Goal: Find specific page/section: Find specific page/section

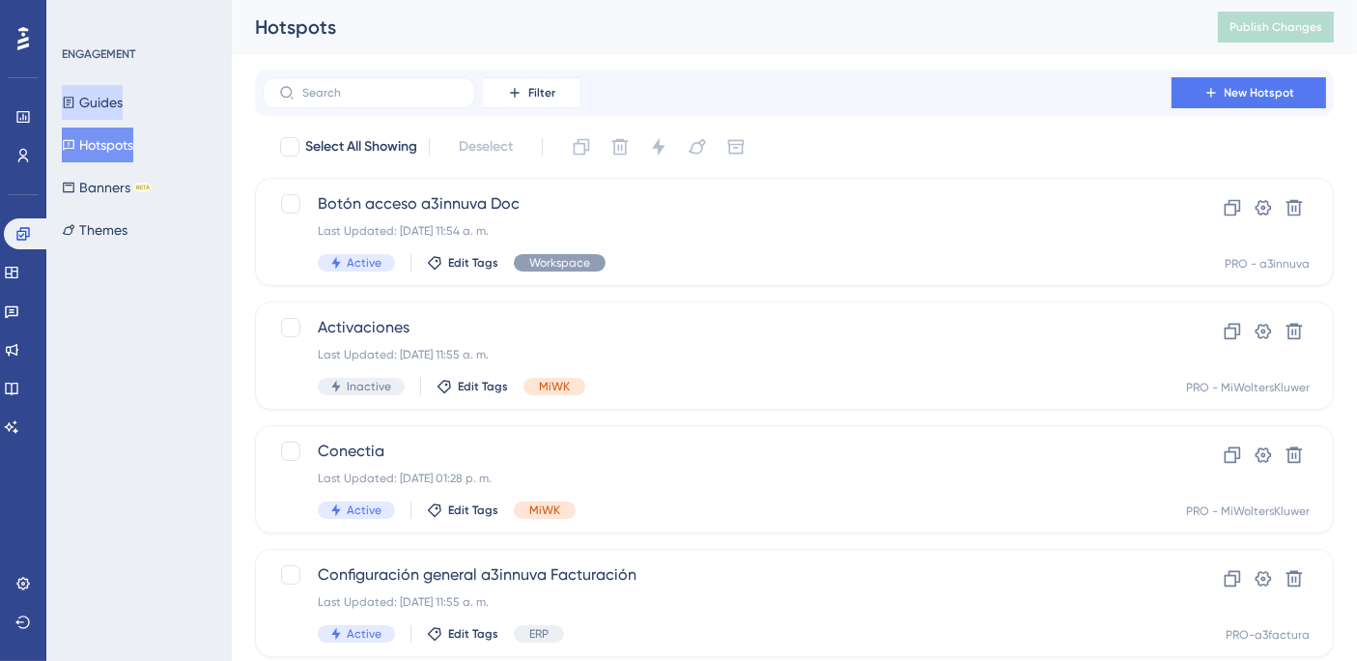
click at [89, 98] on button "Guides" at bounding box center [92, 102] width 61 height 35
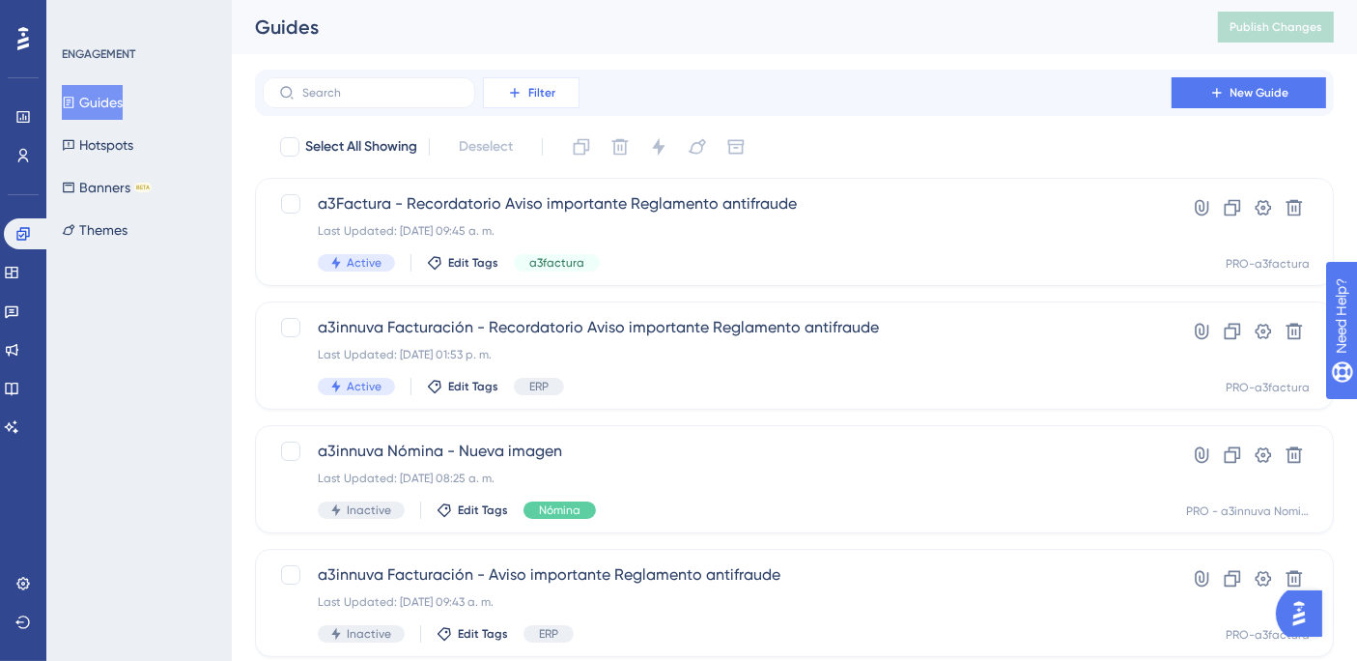
click at [526, 96] on button "Filter" at bounding box center [531, 92] width 97 height 31
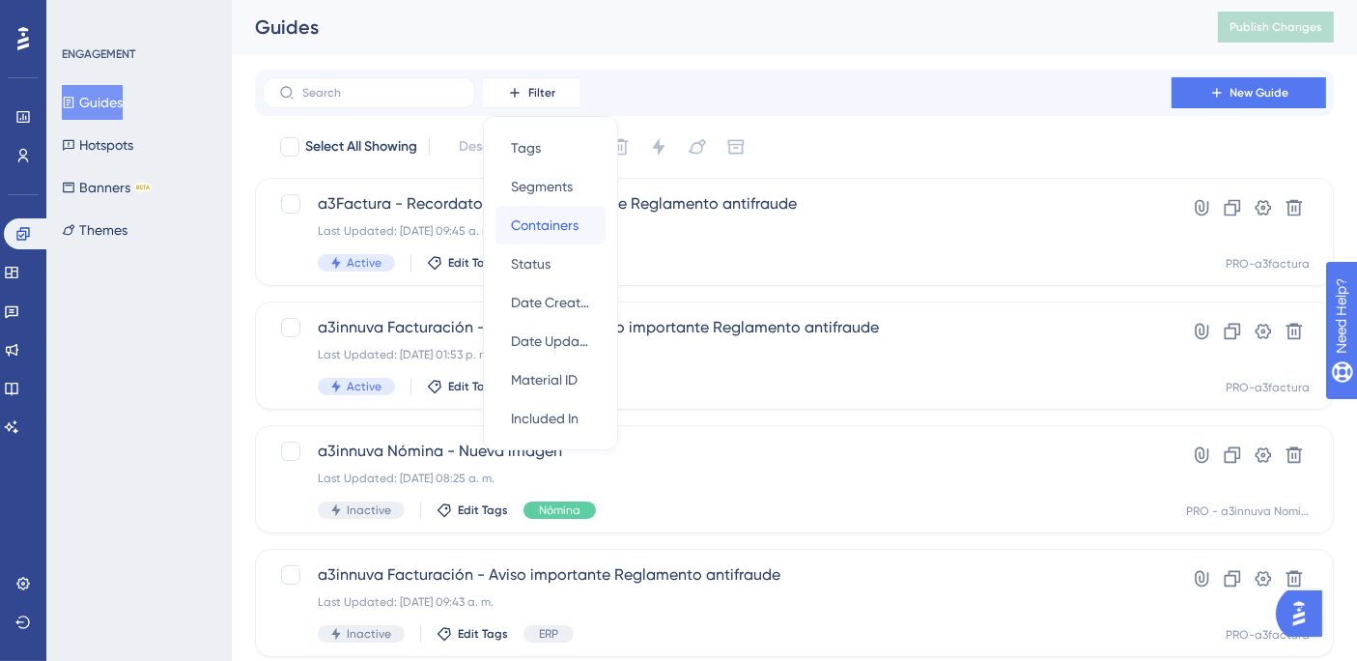
click at [534, 227] on span "Containers" at bounding box center [545, 225] width 68 height 23
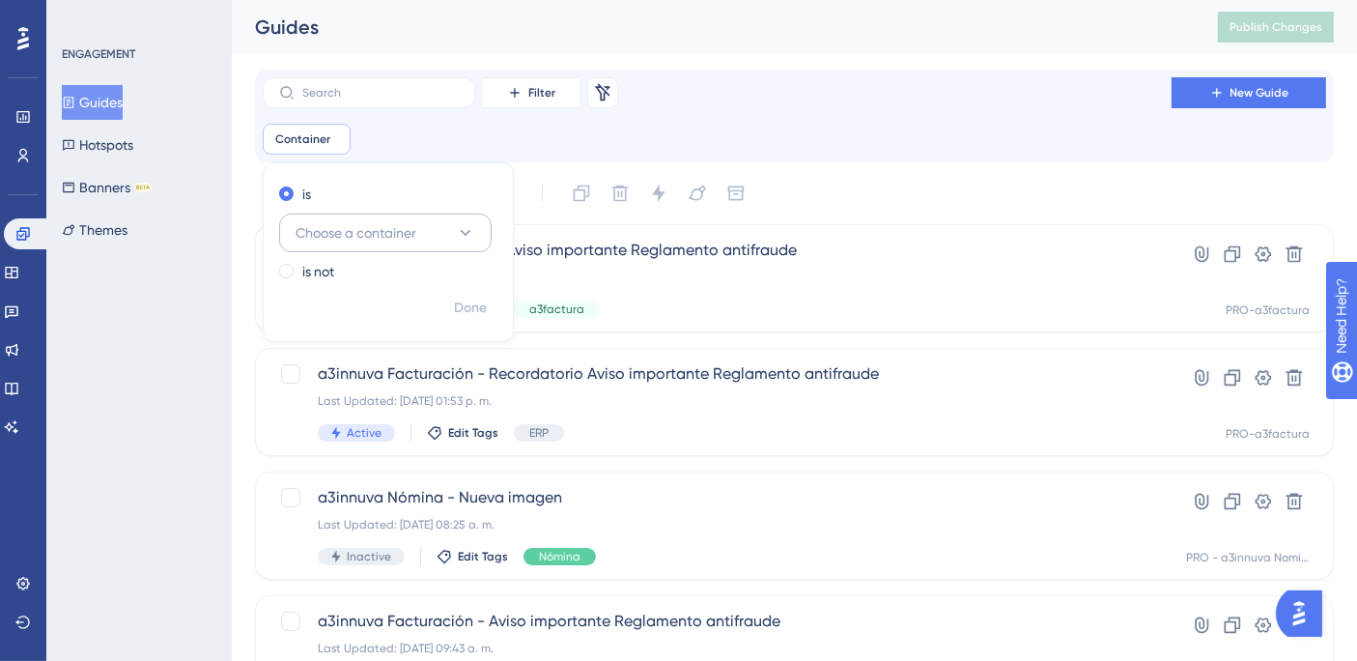
click at [471, 235] on icon at bounding box center [465, 232] width 19 height 19
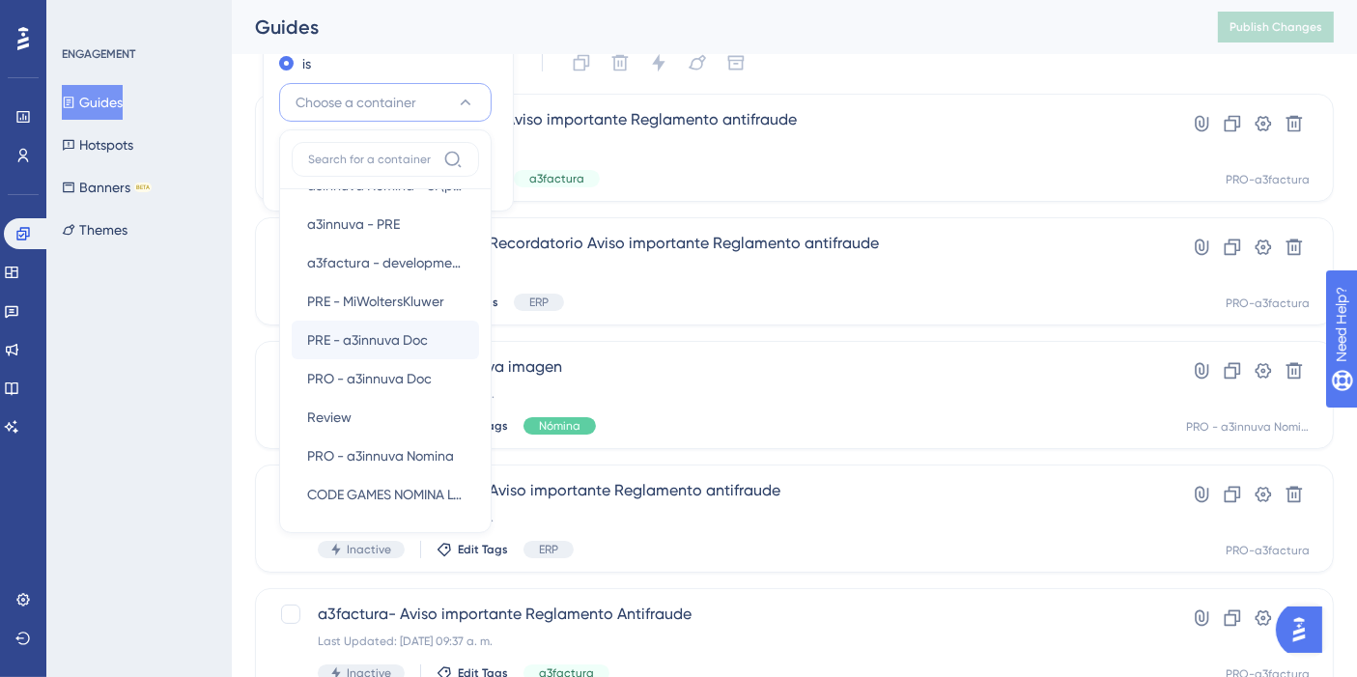
scroll to position [107, 0]
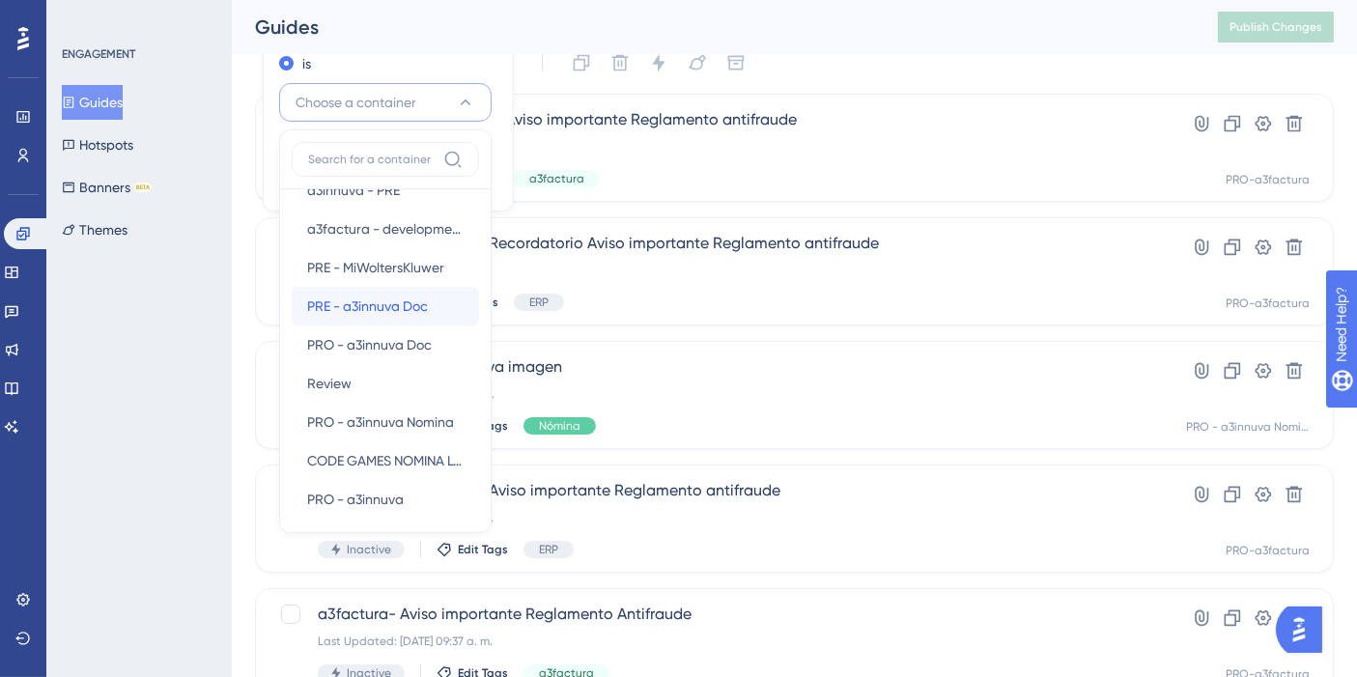
click at [371, 300] on span "PRE - a3innuva Doc" at bounding box center [367, 306] width 121 height 23
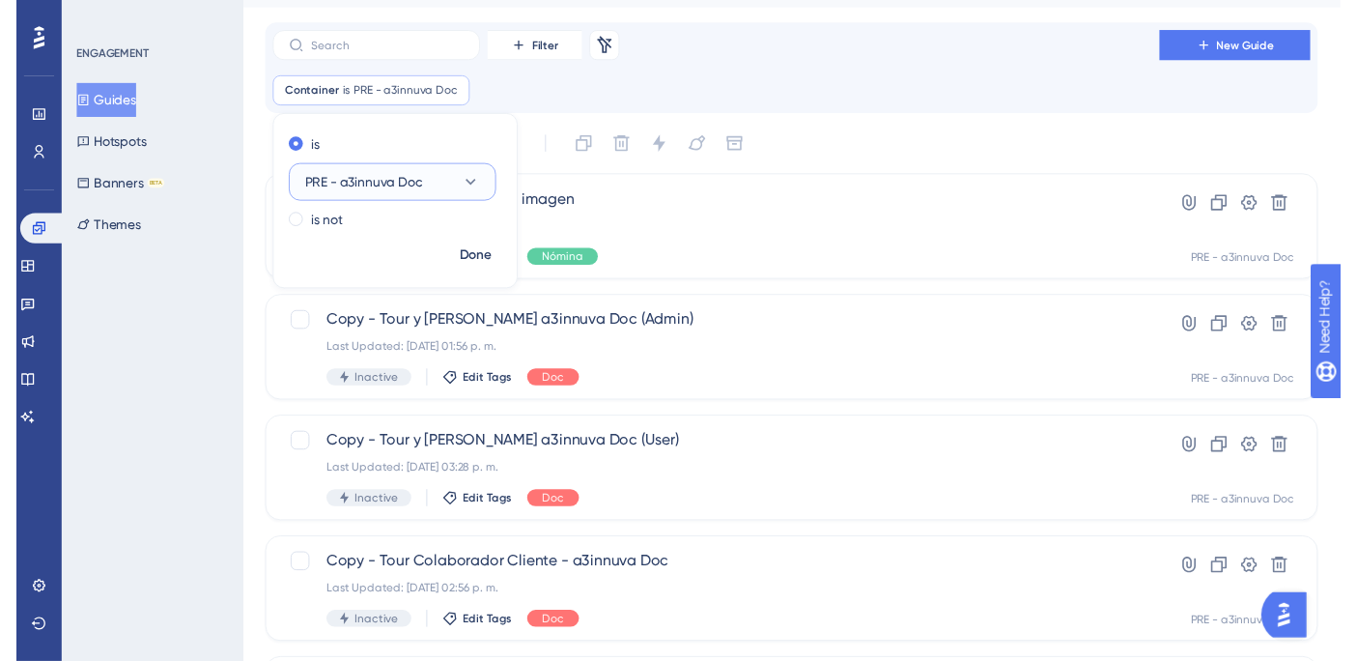
scroll to position [28, 0]
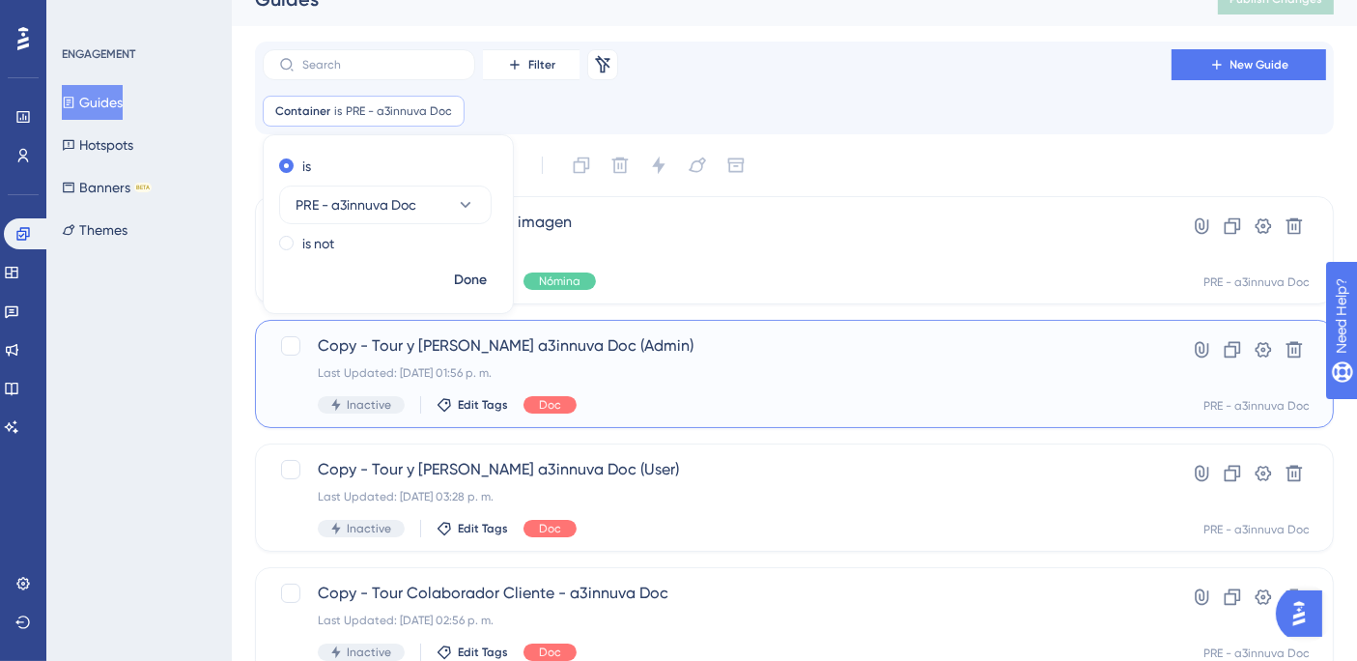
click at [467, 342] on span "Copy - Tour y [PERSON_NAME] a3innuva Doc (Admin)" at bounding box center [717, 345] width 799 height 23
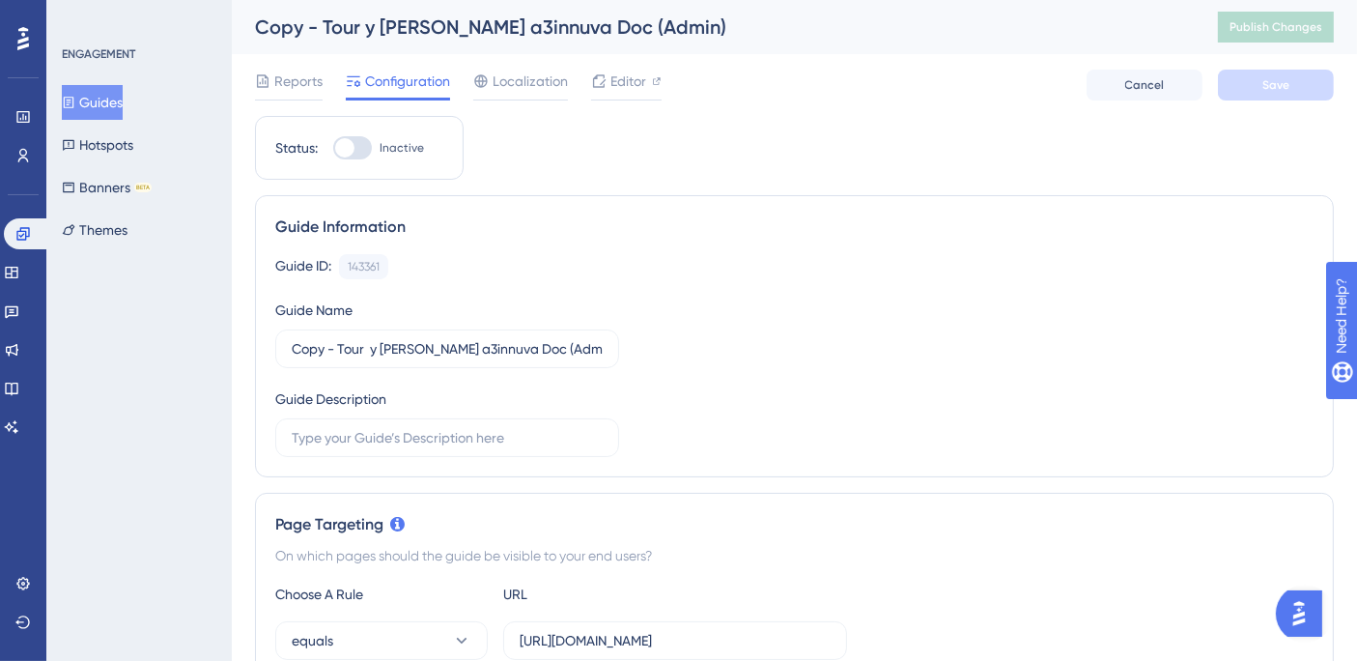
click at [105, 95] on button "Guides" at bounding box center [92, 102] width 61 height 35
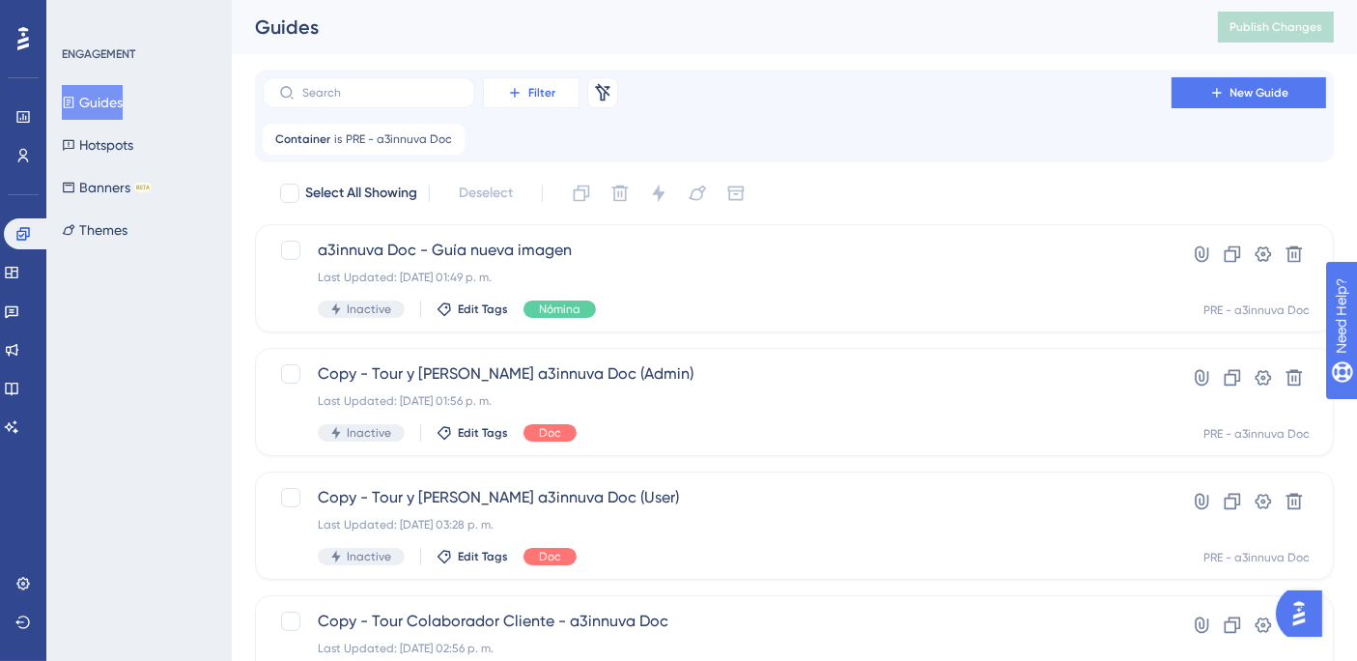
click at [535, 95] on span "Filter" at bounding box center [541, 92] width 27 height 15
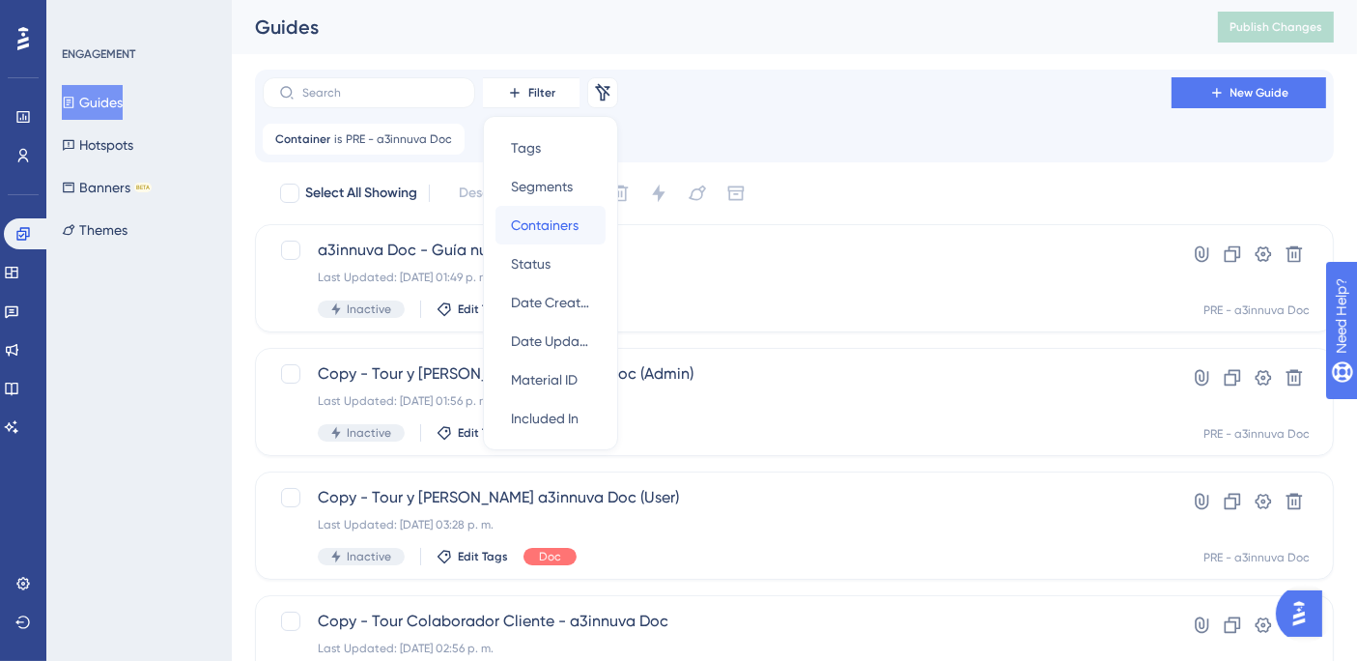
click at [560, 218] on span "Containers" at bounding box center [545, 225] width 68 height 23
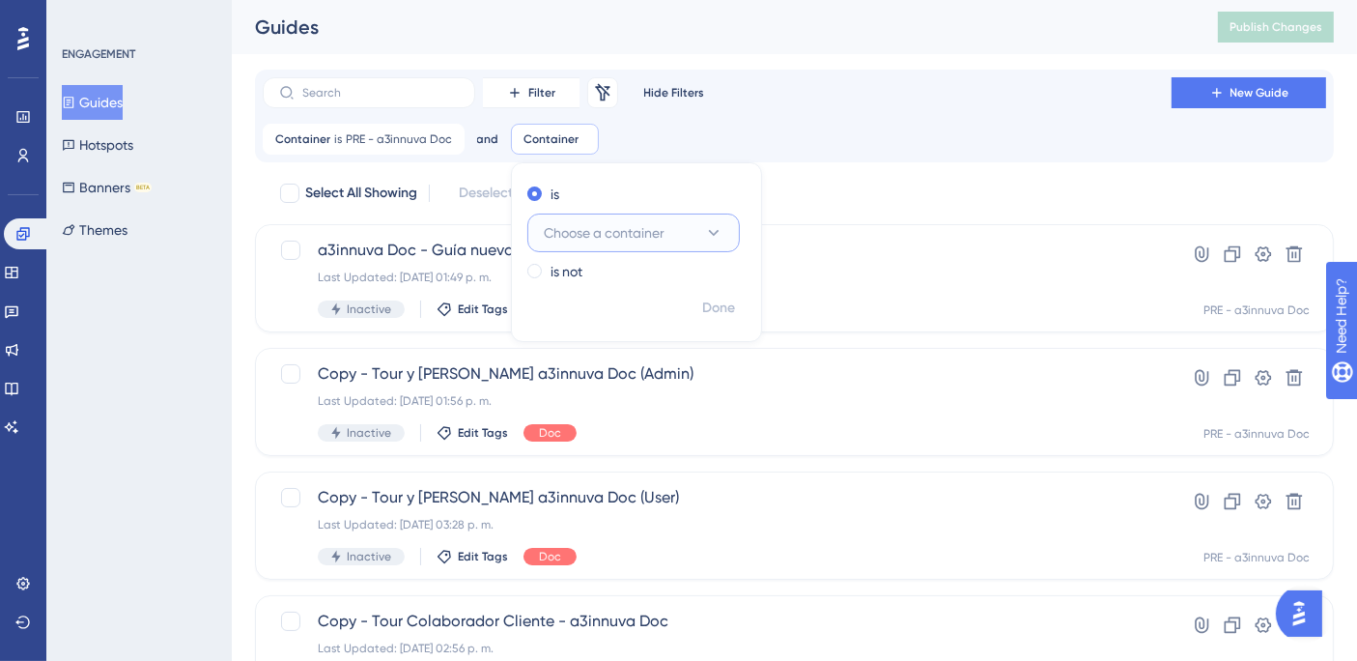
click at [712, 231] on icon at bounding box center [714, 233] width 11 height 6
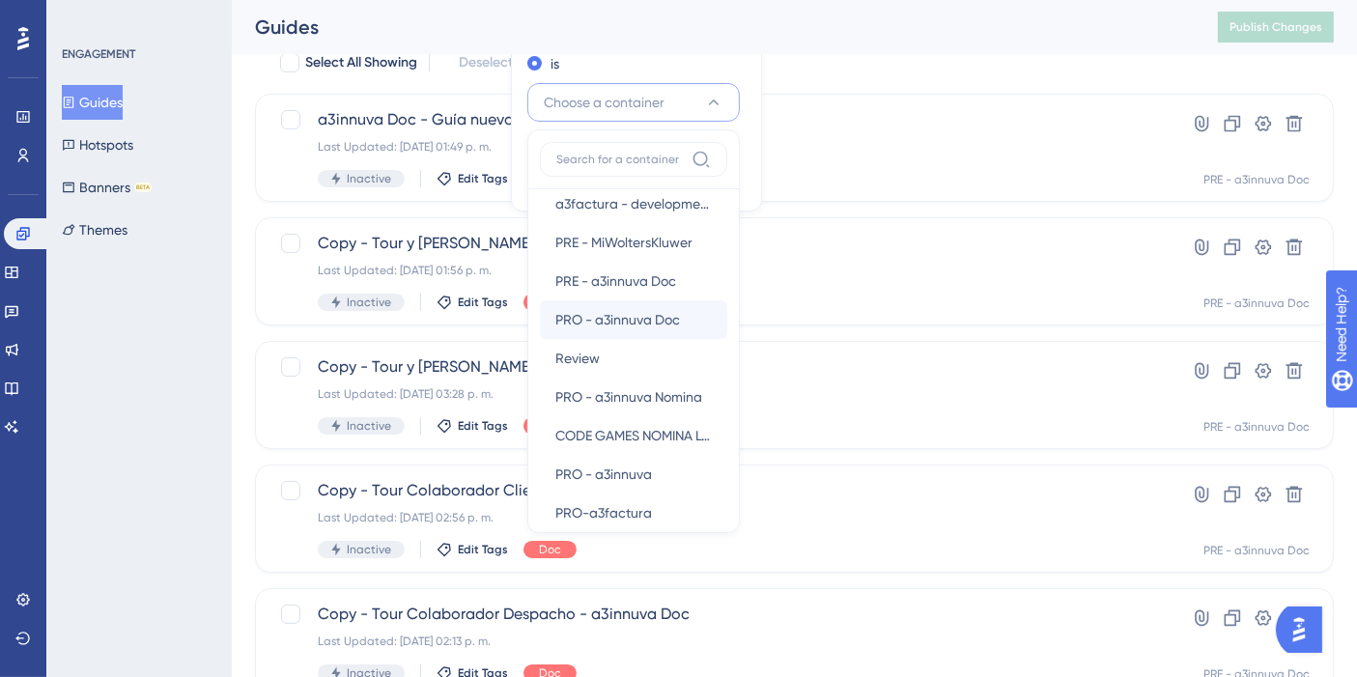
scroll to position [154, 0]
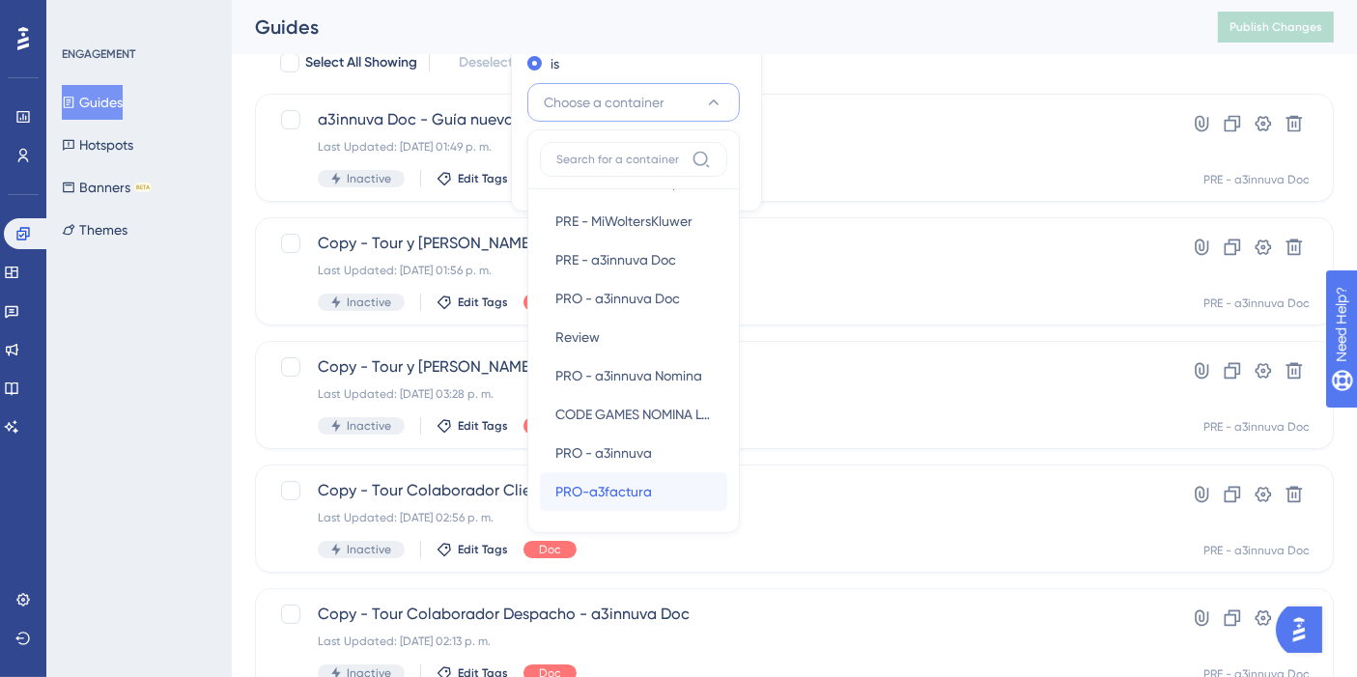
click at [609, 490] on span "PRO-a3factura" at bounding box center [604, 491] width 97 height 23
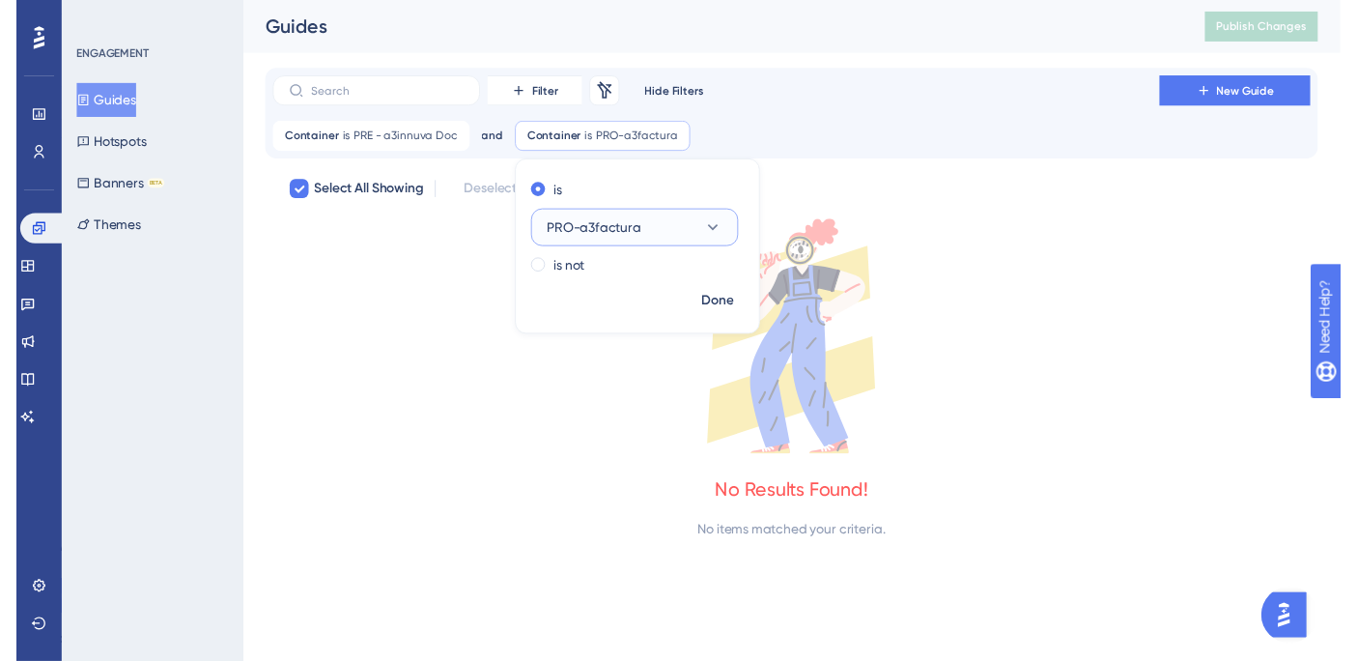
scroll to position [0, 0]
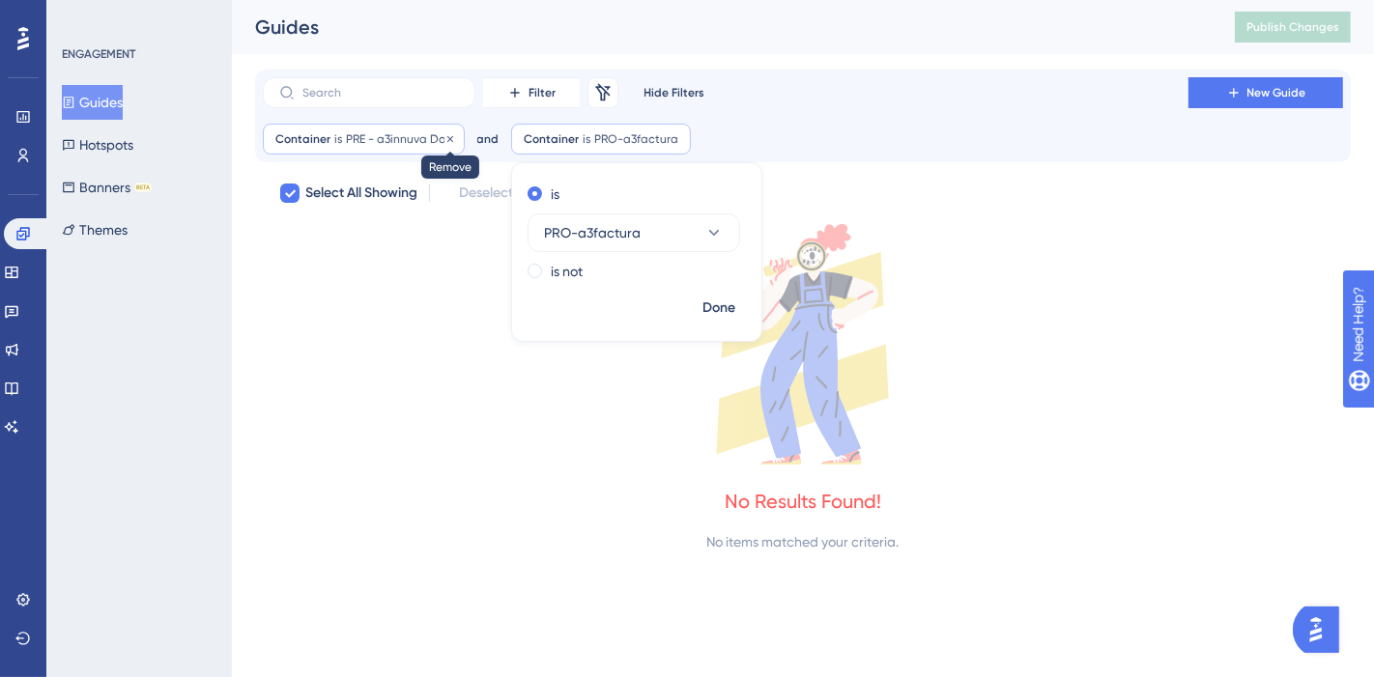
click at [449, 136] on icon at bounding box center [450, 138] width 6 height 6
checkbox input "false"
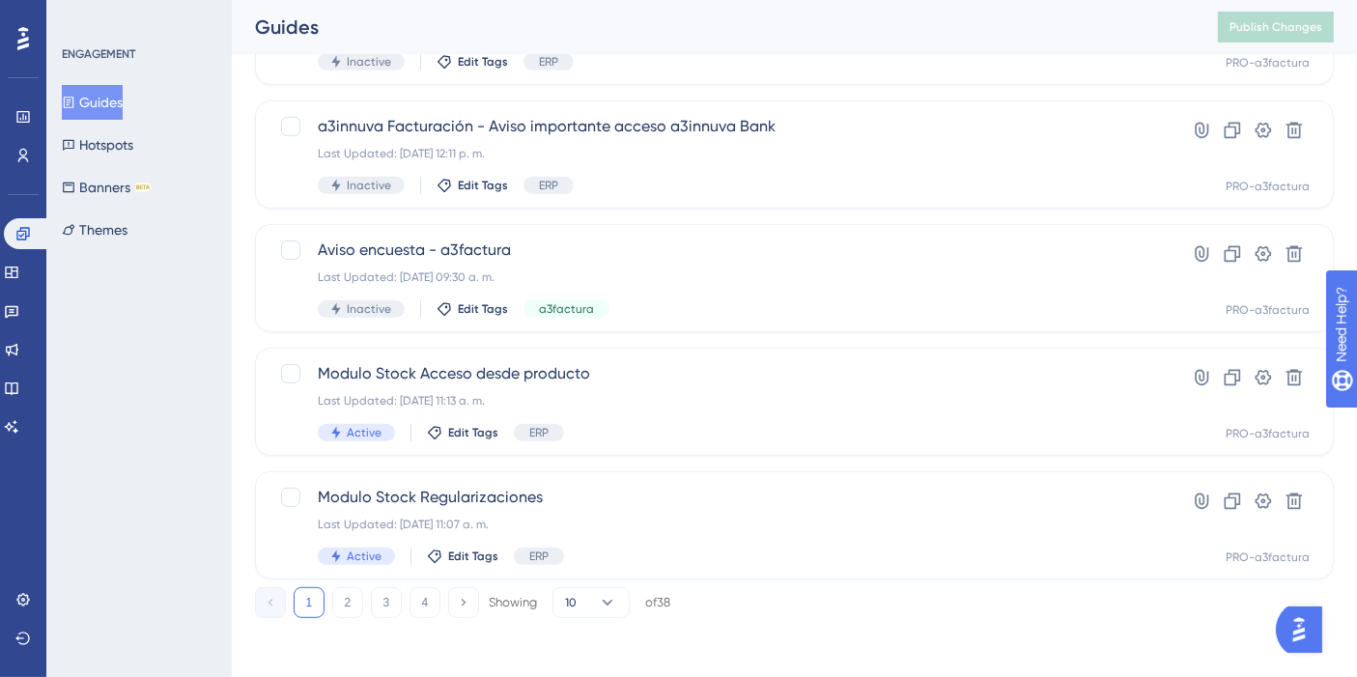
scroll to position [868, 0]
click at [347, 593] on button "2" at bounding box center [347, 601] width 31 height 31
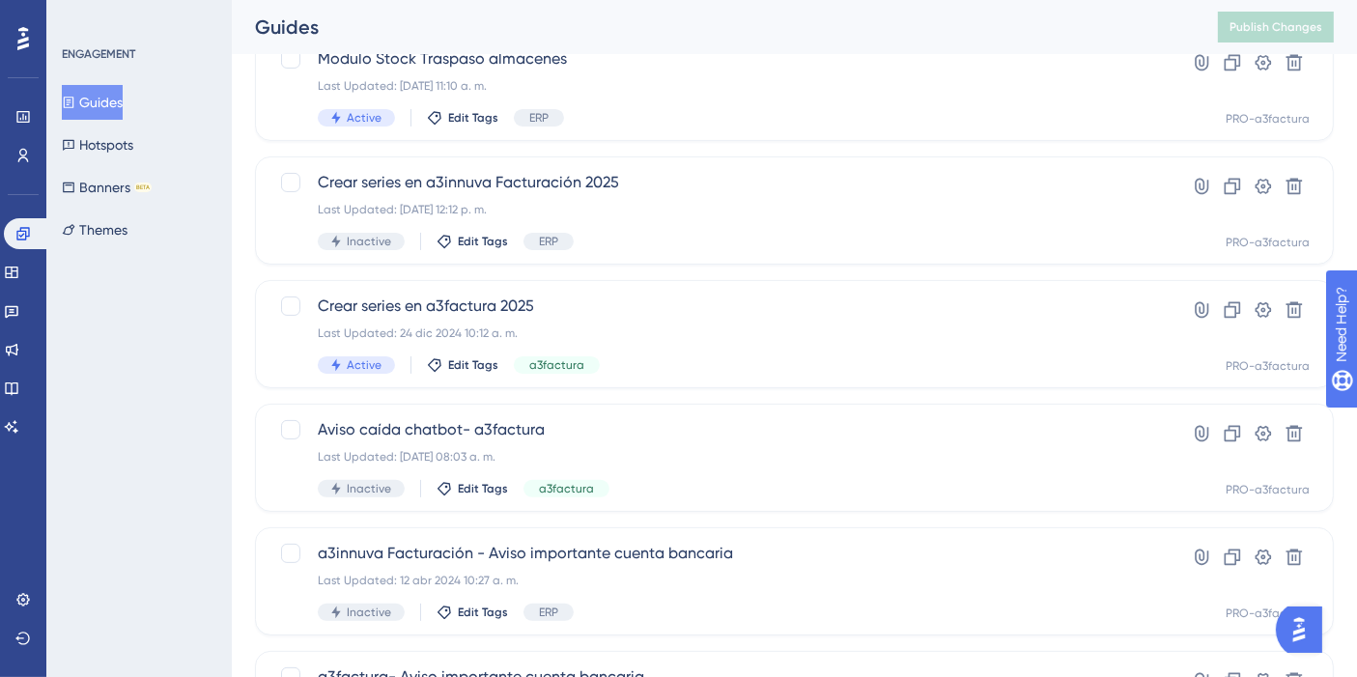
scroll to position [330, 0]
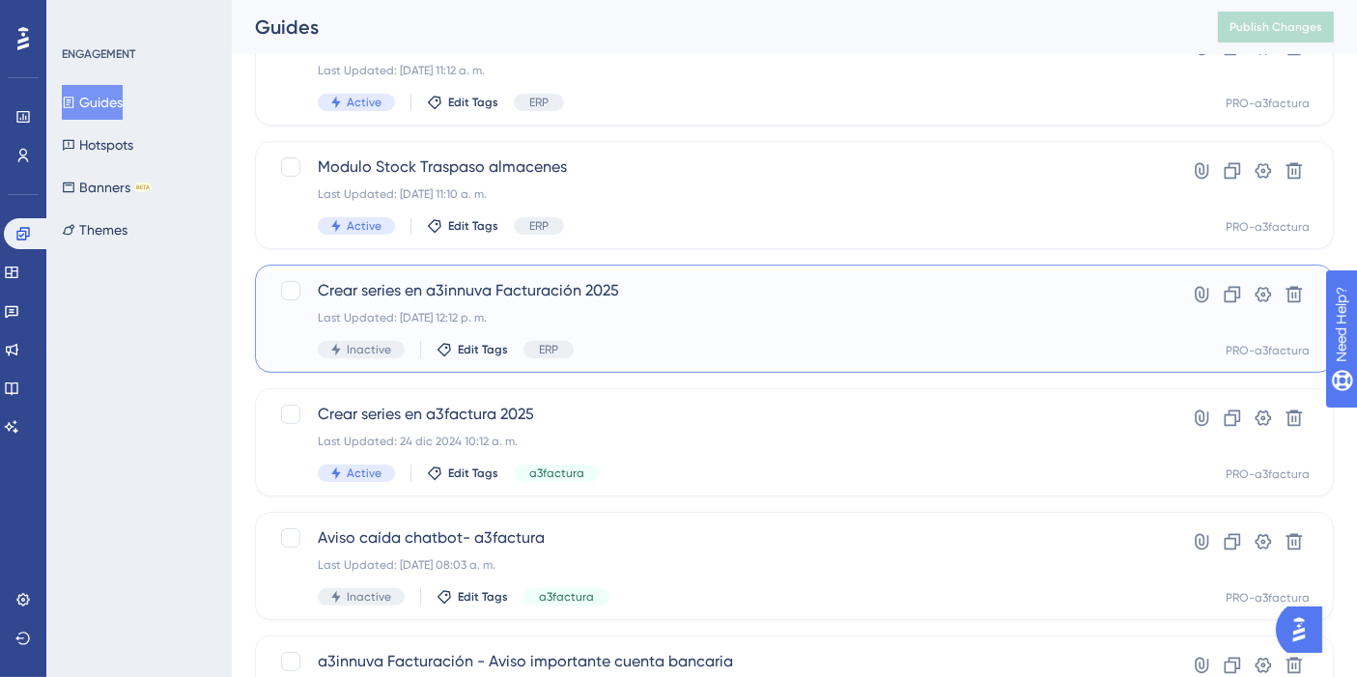
click at [530, 288] on span "Crear series en a3innuva Facturación 2025" at bounding box center [717, 290] width 799 height 23
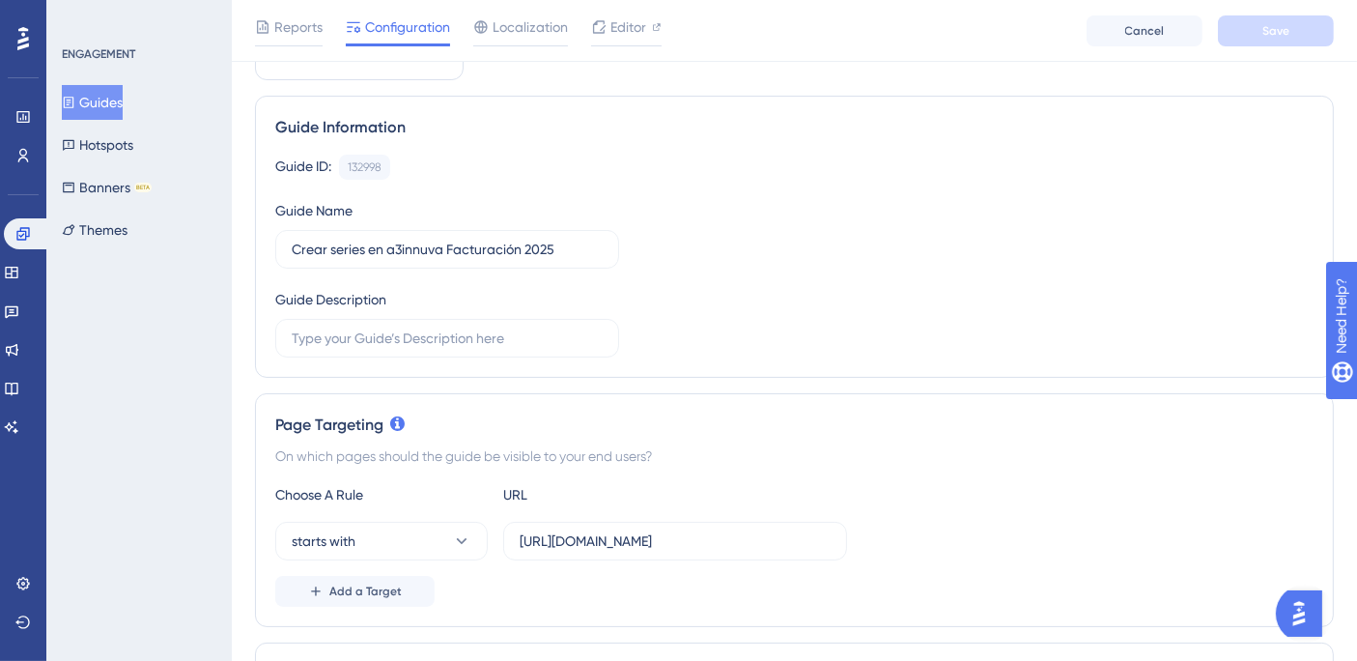
scroll to position [214, 0]
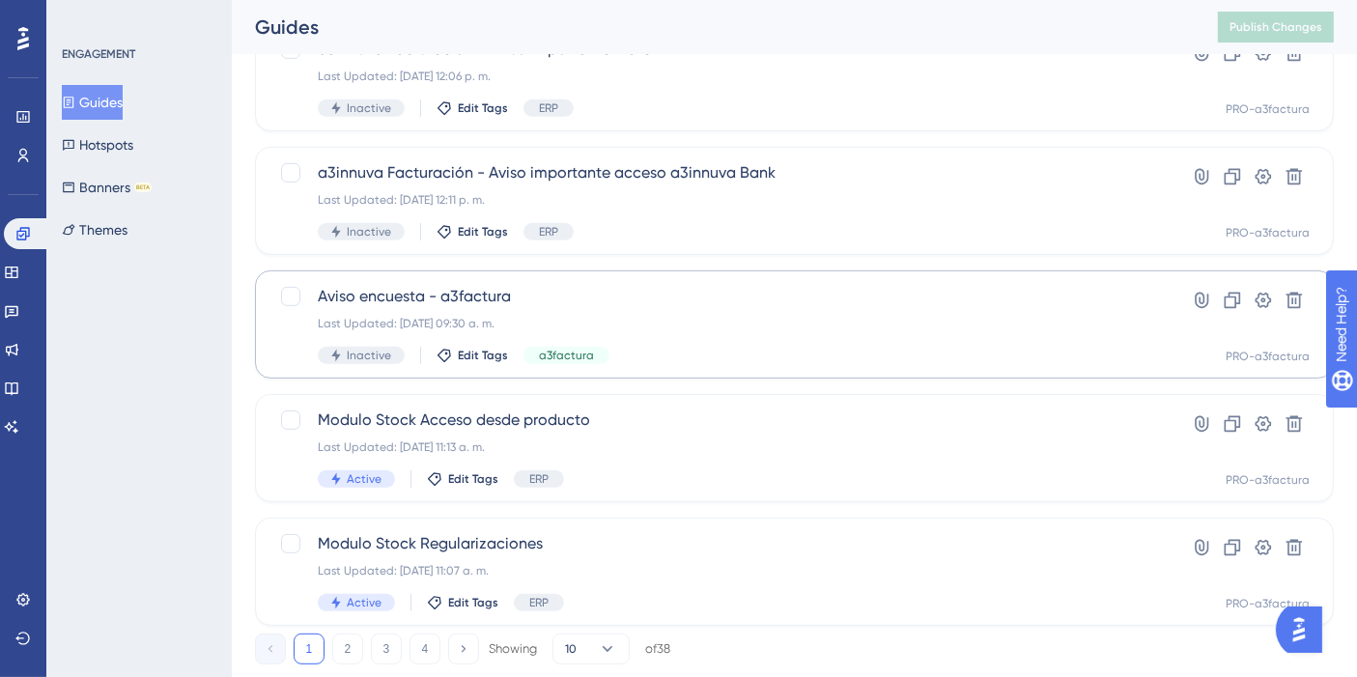
scroll to position [868, 0]
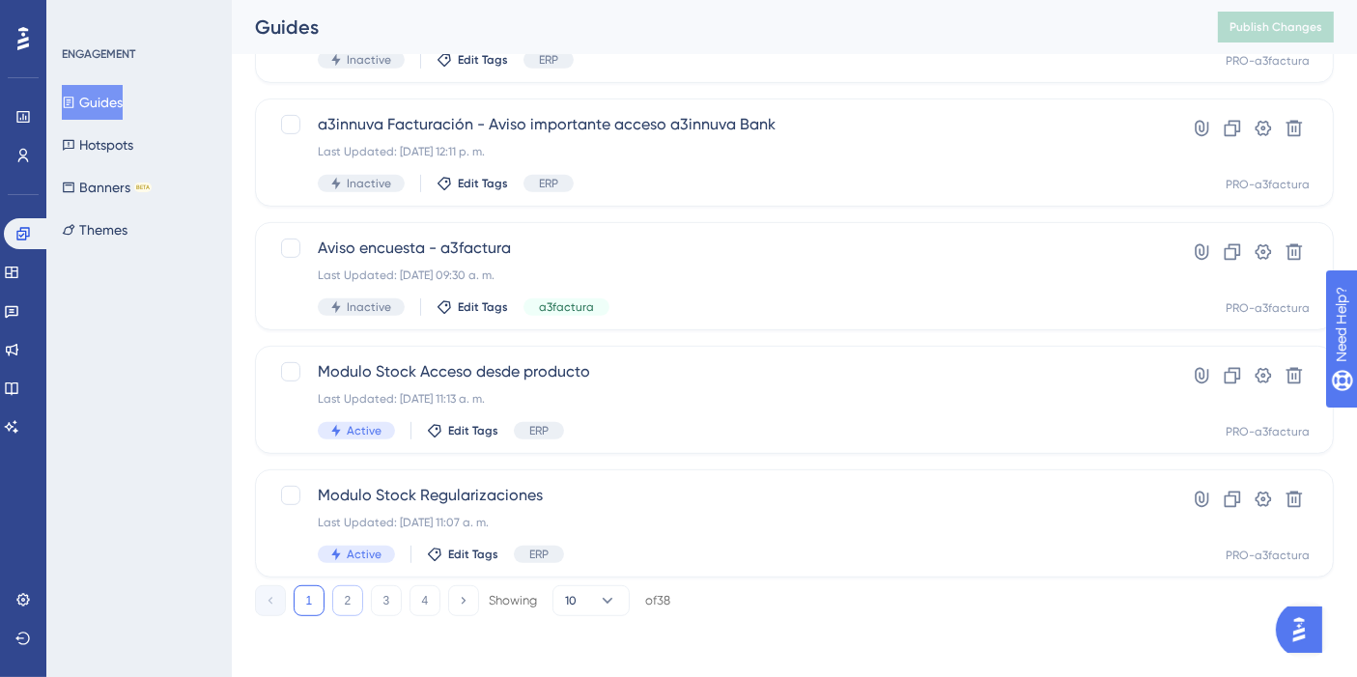
click at [339, 602] on button "2" at bounding box center [347, 601] width 31 height 31
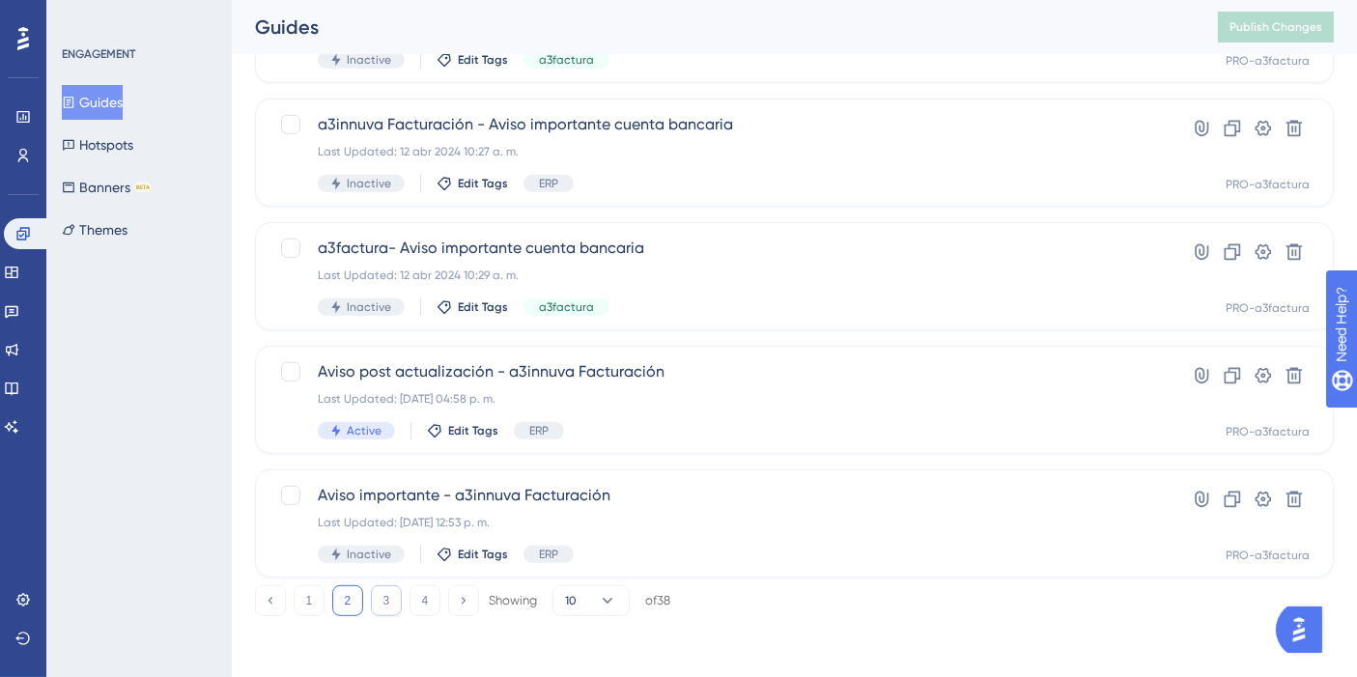
click at [386, 598] on button "3" at bounding box center [386, 601] width 31 height 31
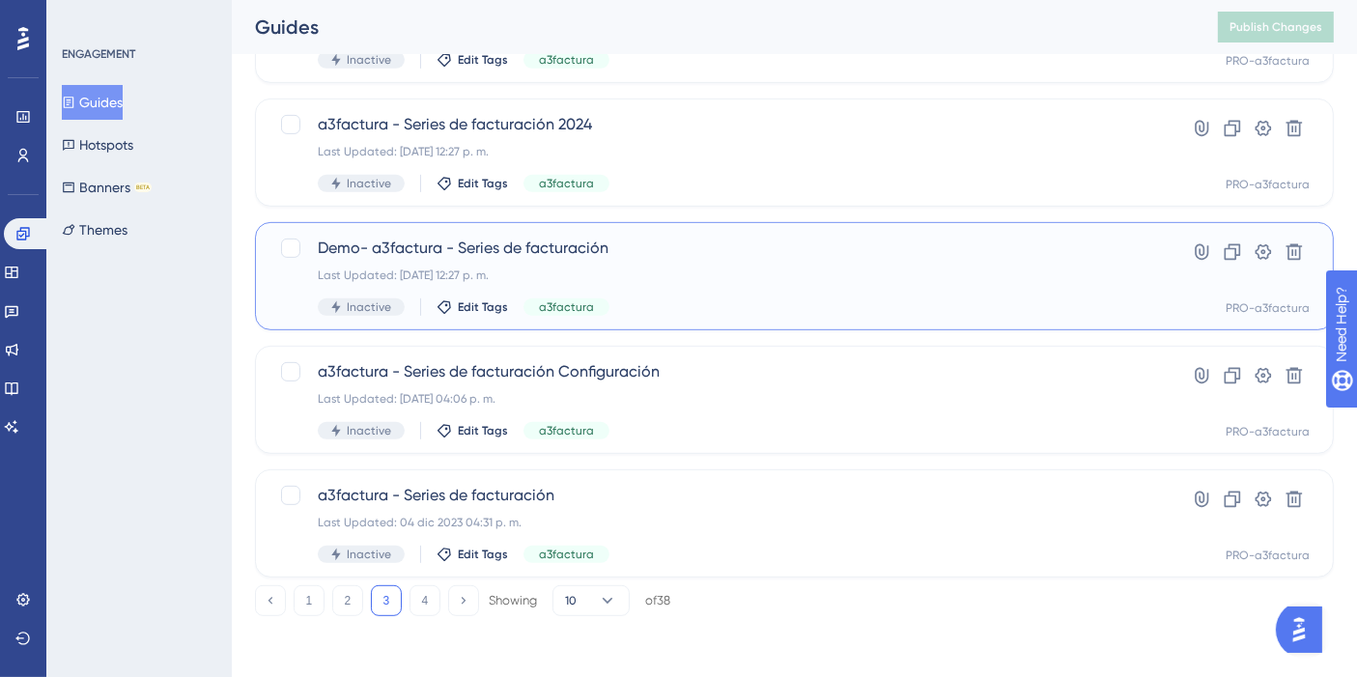
click at [550, 254] on span "Demo- a3factura - Series de facturación" at bounding box center [717, 248] width 799 height 23
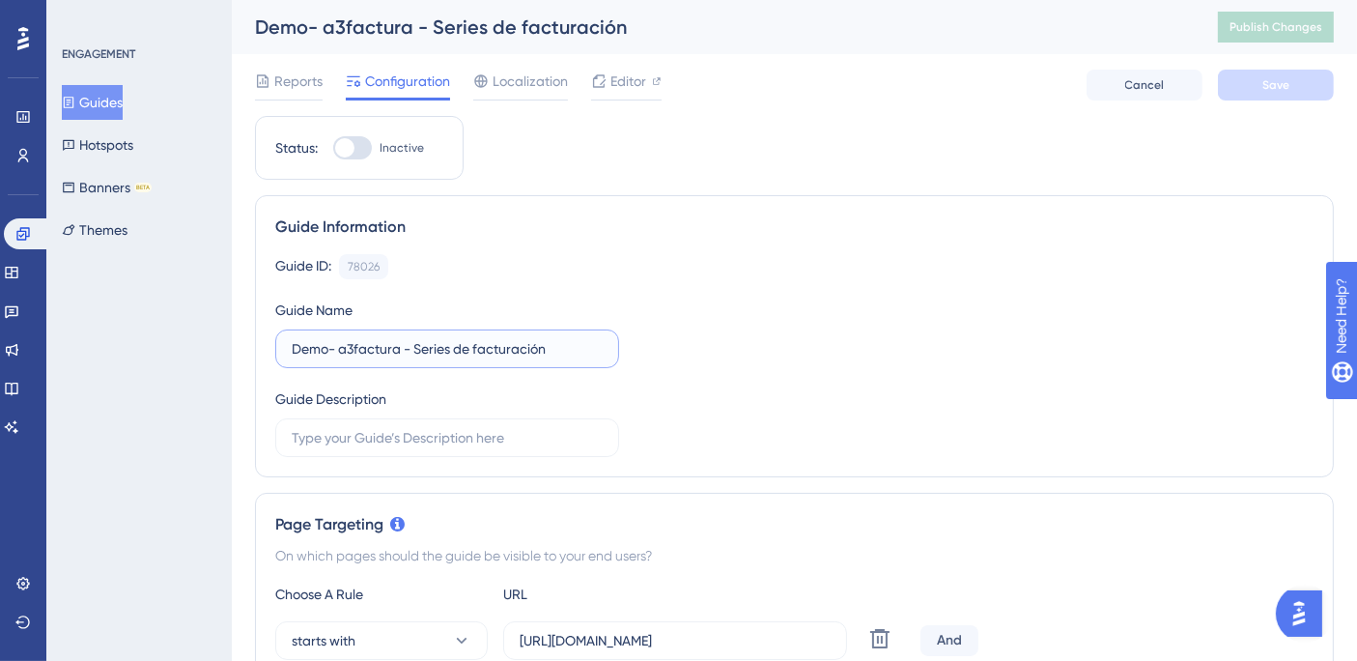
drag, startPoint x: 549, startPoint y: 348, endPoint x: 287, endPoint y: 357, distance: 262.0
click at [287, 357] on label "Demo- a3factura - Series de facturación" at bounding box center [447, 348] width 344 height 39
